Goal: Find specific page/section: Find specific page/section

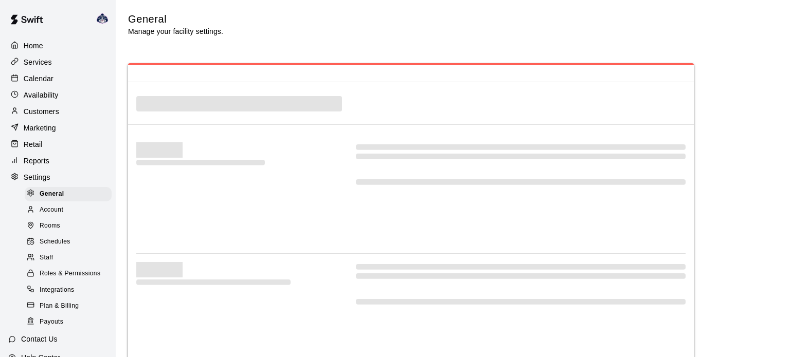
select select "**"
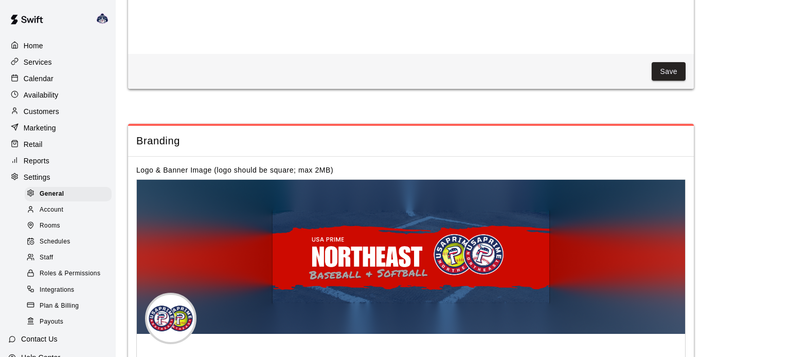
scroll to position [2288, 0]
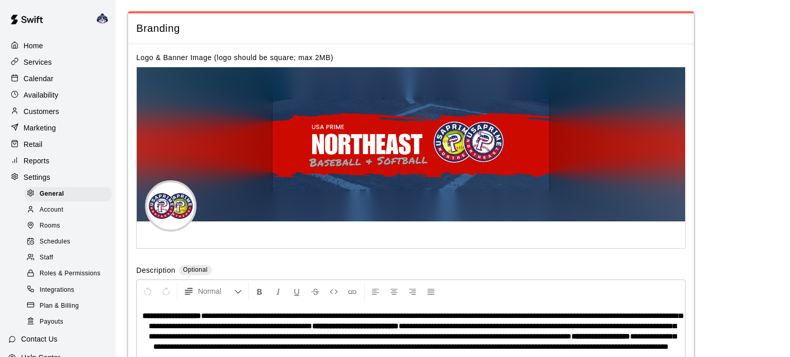
click at [53, 77] on div "Calendar" at bounding box center [57, 78] width 99 height 15
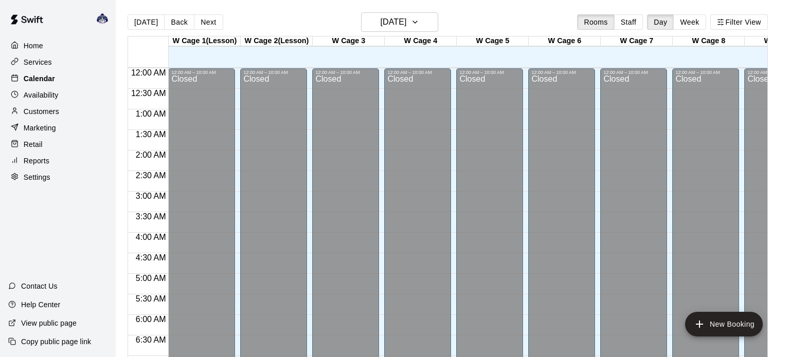
scroll to position [604, 0]
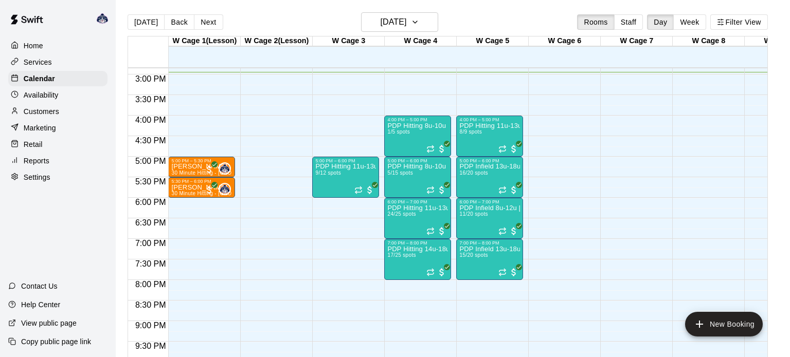
click at [151, 234] on div at bounding box center [148, 237] width 40 height 6
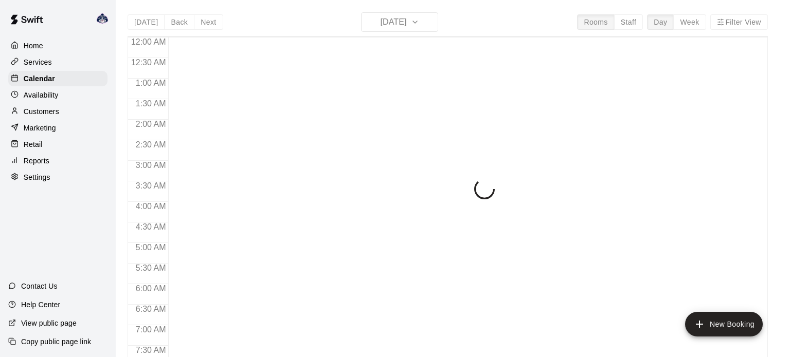
scroll to position [624, 0]
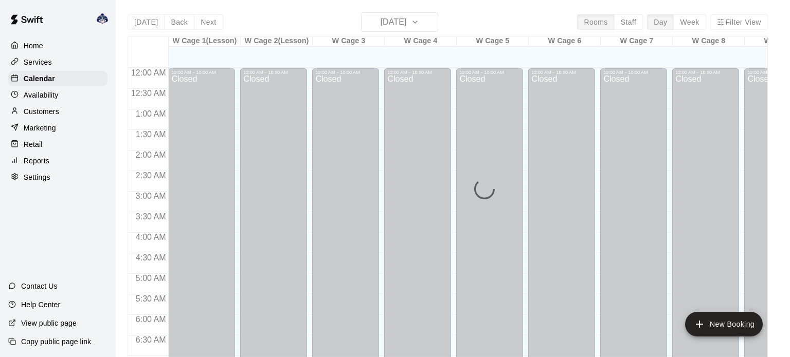
scroll to position [632, 0]
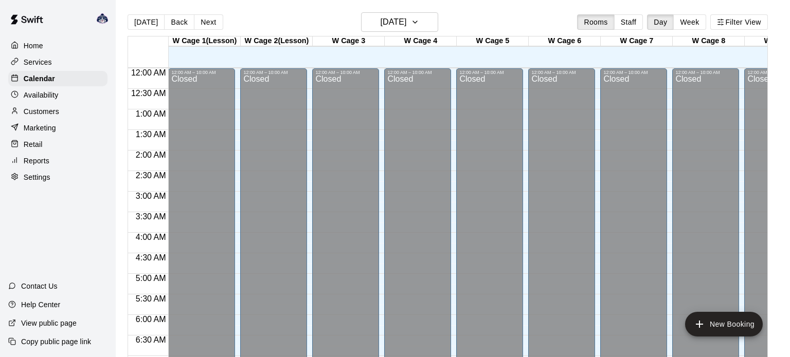
scroll to position [641, 0]
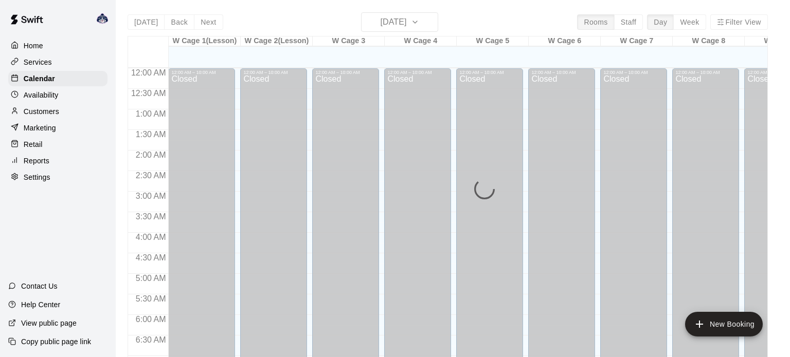
scroll to position [655, 0]
